Goal: Task Accomplishment & Management: Use online tool/utility

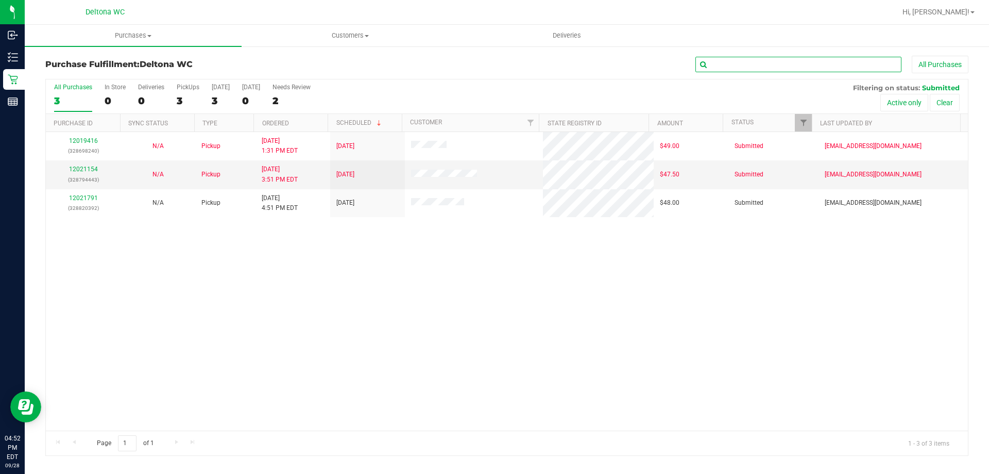
click at [739, 71] on input "text" at bounding box center [799, 64] width 206 height 15
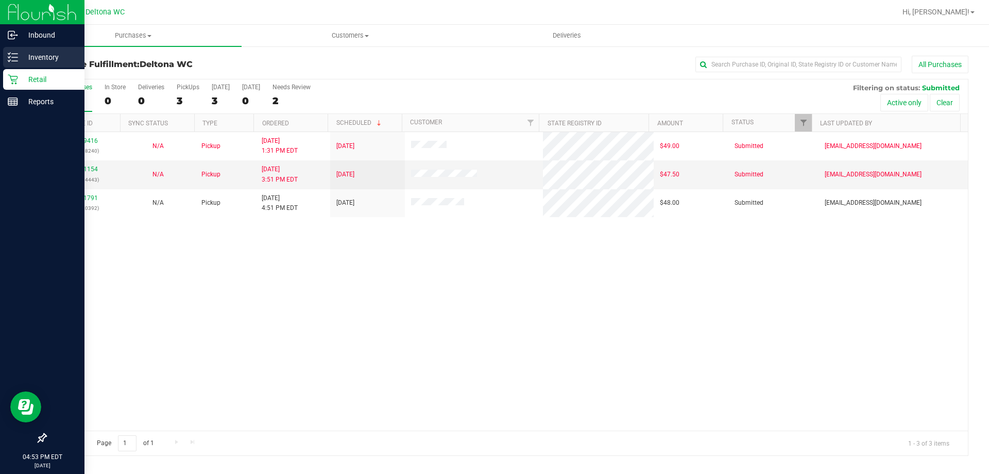
click at [31, 51] on p "Inventory" at bounding box center [49, 57] width 62 height 12
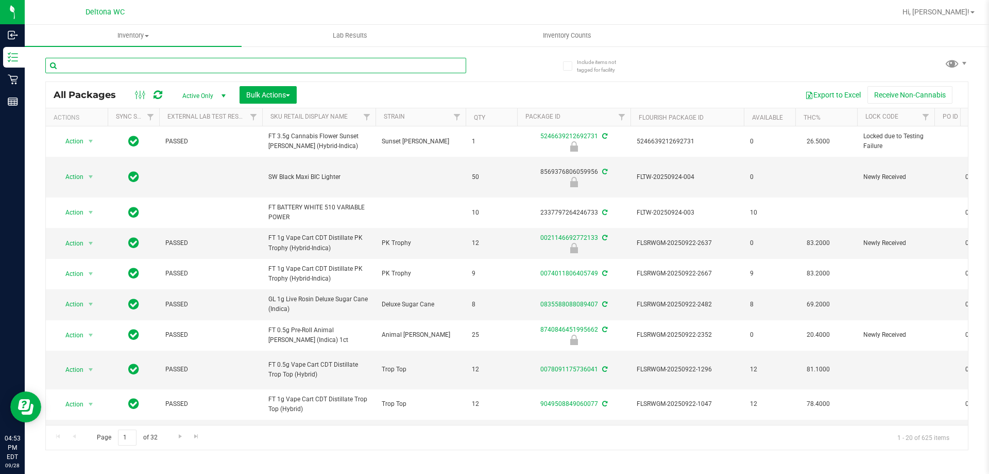
click at [184, 59] on input "text" at bounding box center [255, 65] width 421 height 15
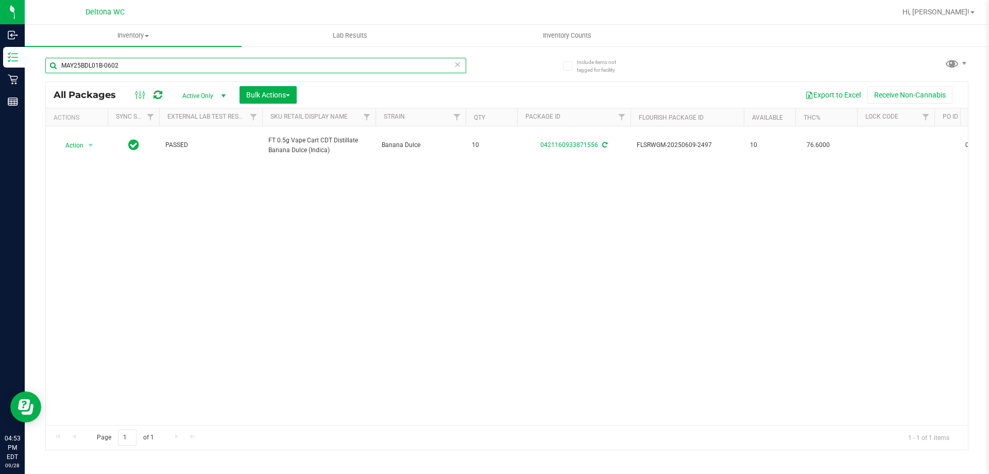
type input "MAY25BDL01B-0602"
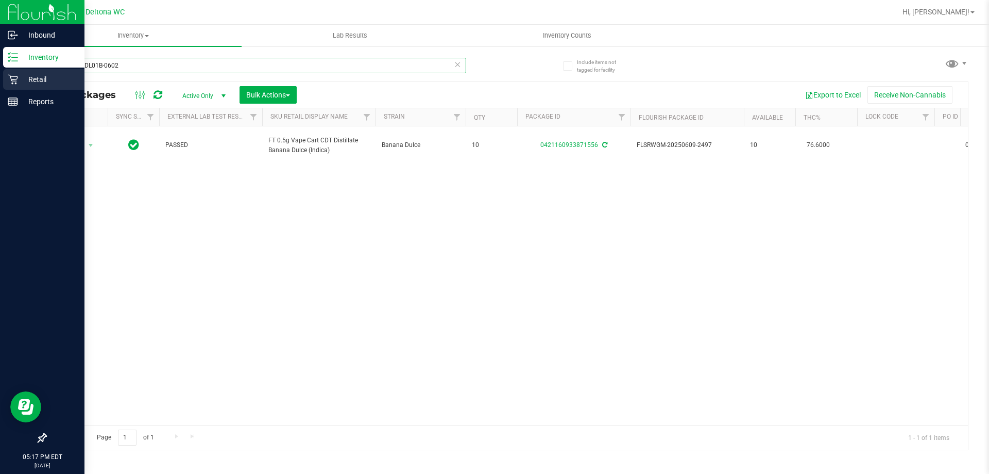
drag, startPoint x: 76, startPoint y: 68, endPoint x: 21, endPoint y: 71, distance: 55.2
click at [26, 69] on div "Include items not tagged for facility MAY25BDL01B-0602 All Packages Active Only…" at bounding box center [507, 202] width 965 height 314
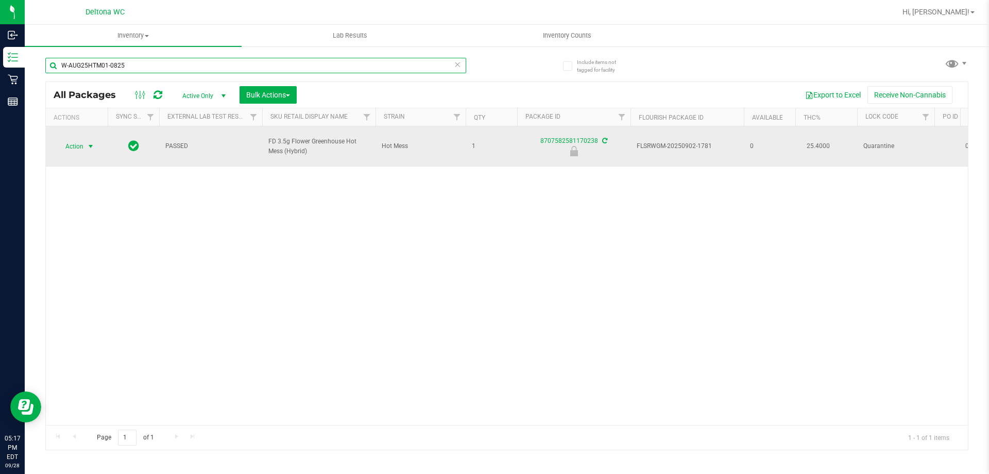
type input "W-AUG25HTM01-0825"
click at [79, 139] on span "Action" at bounding box center [70, 146] width 28 height 14
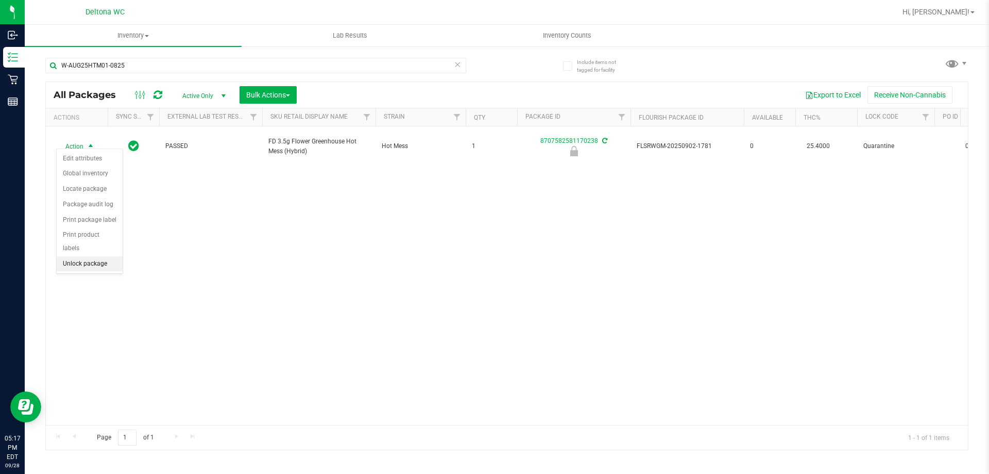
click at [80, 256] on li "Unlock package" at bounding box center [90, 263] width 66 height 15
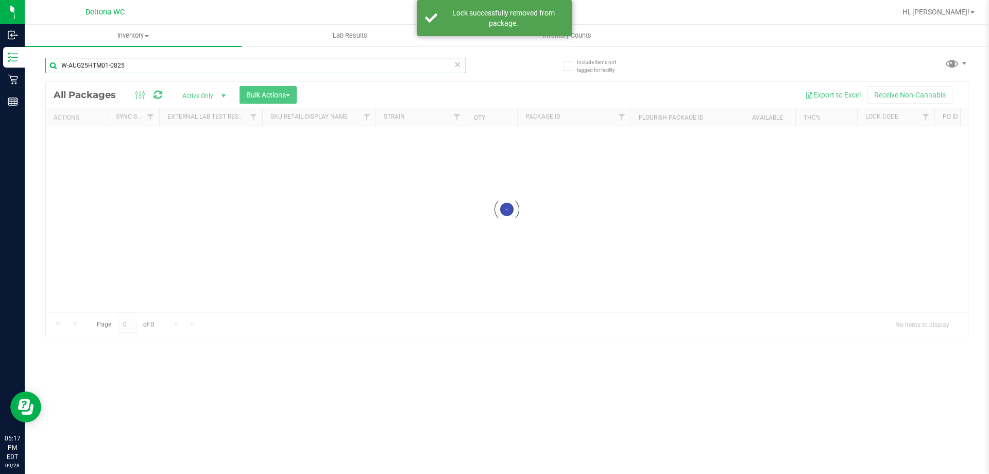
click at [155, 71] on input "W-AUG25HTM01-0825" at bounding box center [255, 65] width 421 height 15
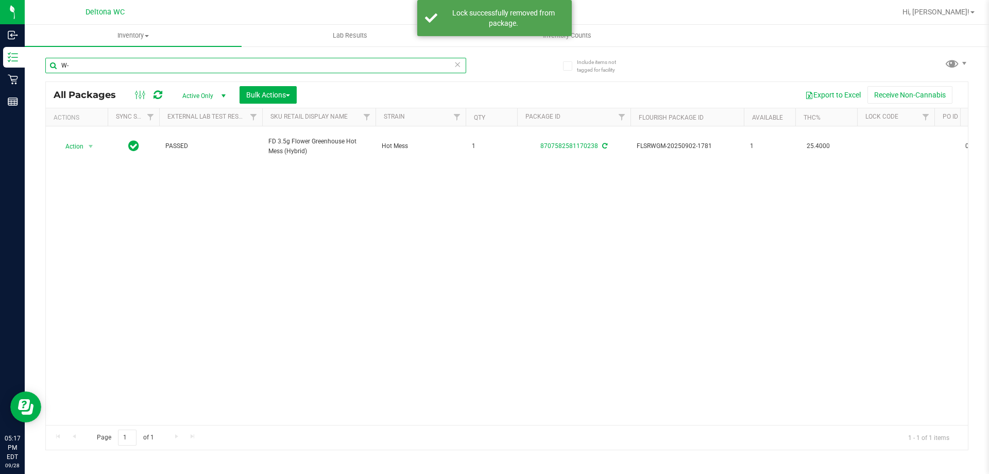
type input "W"
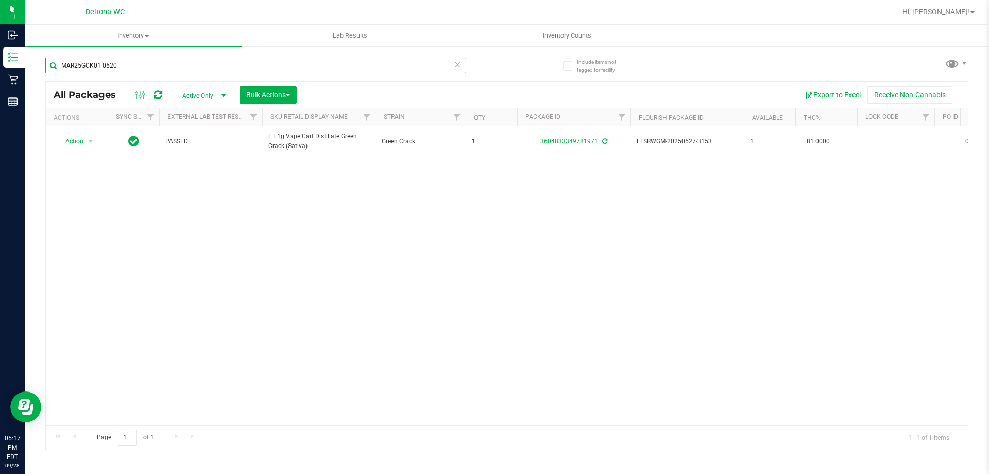
type input "MAR25GCK01-0520"
